Goal: Task Accomplishment & Management: Manage account settings

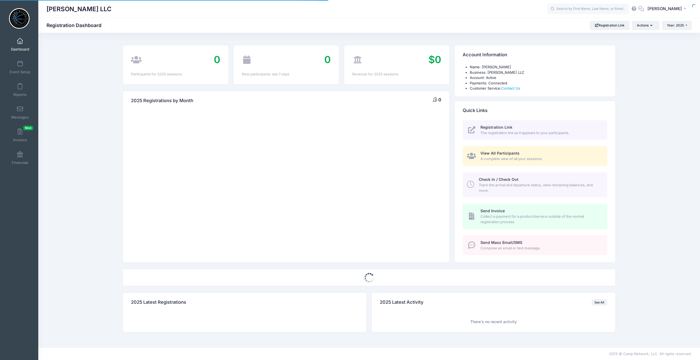
select select
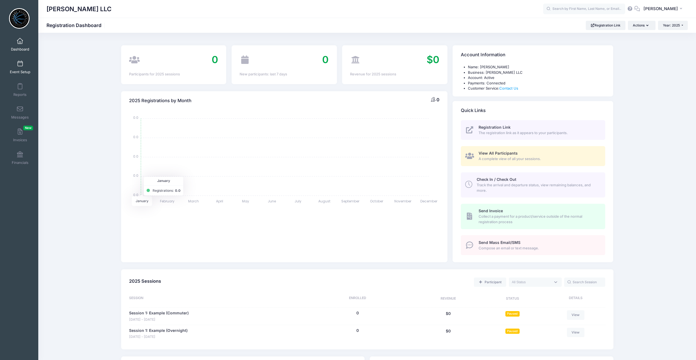
click at [20, 66] on span at bounding box center [20, 64] width 0 height 6
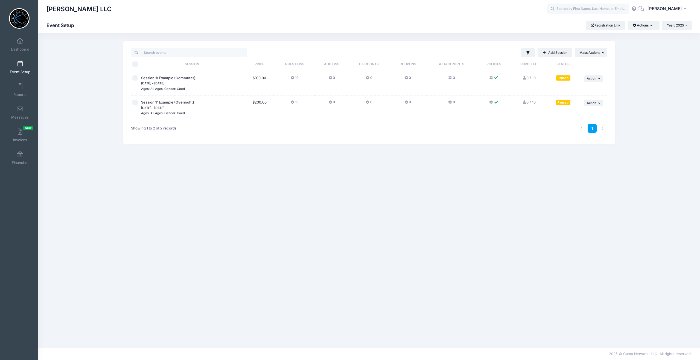
click at [556, 52] on link "Add Session" at bounding box center [555, 52] width 34 height 9
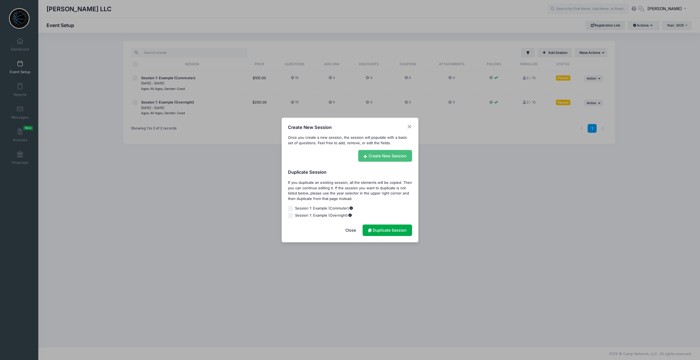
click at [382, 156] on link "Create New Session" at bounding box center [385, 156] width 54 height 12
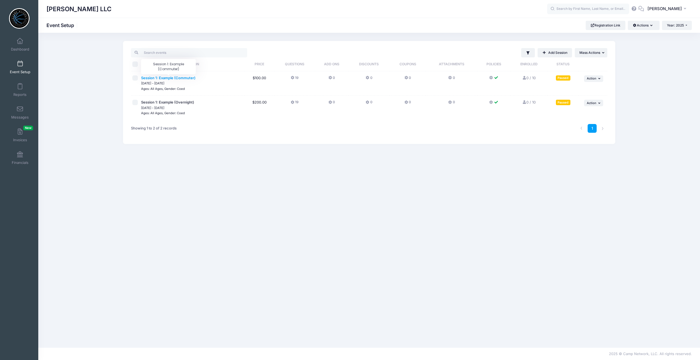
click at [180, 78] on span "Session 1: Example (Commuter)" at bounding box center [168, 78] width 54 height 4
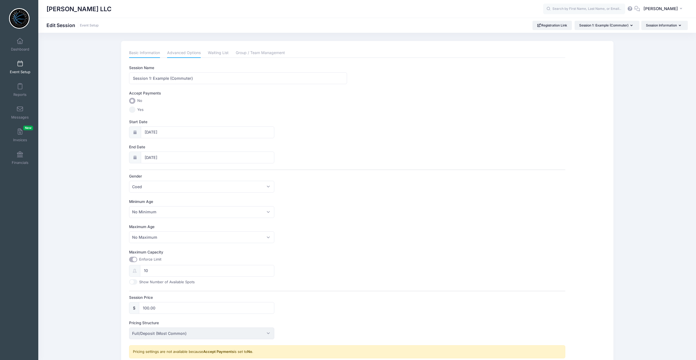
click at [183, 55] on link "Advanced Options" at bounding box center [184, 53] width 34 height 10
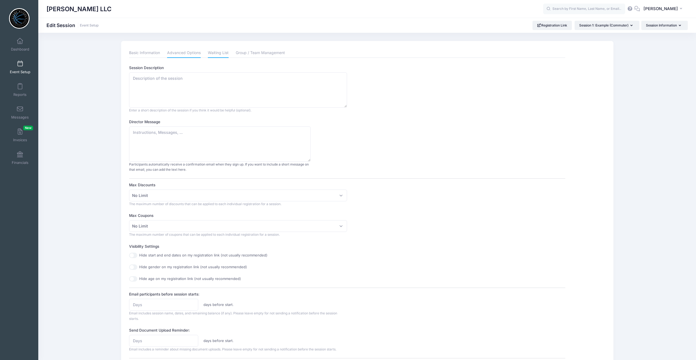
click at [214, 54] on link "Waiting List" at bounding box center [218, 53] width 21 height 10
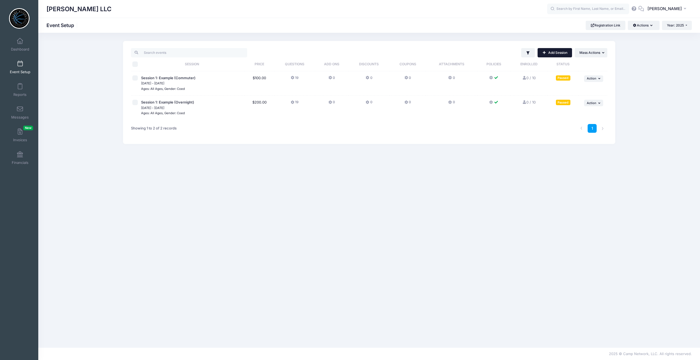
click at [556, 54] on link "Add Session" at bounding box center [555, 52] width 34 height 9
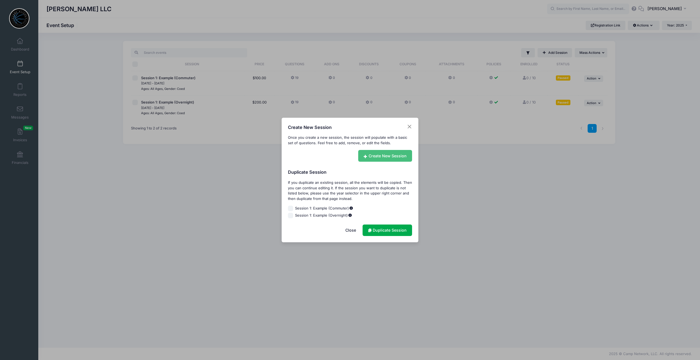
click at [387, 155] on link "Create New Session" at bounding box center [385, 156] width 54 height 12
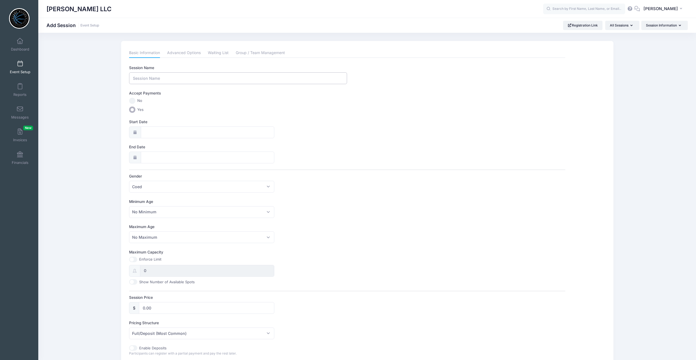
click at [159, 79] on input "Session Name" at bounding box center [238, 78] width 218 height 12
type input "Camp Oliver Basketball"
